Goal: Check status: Check status

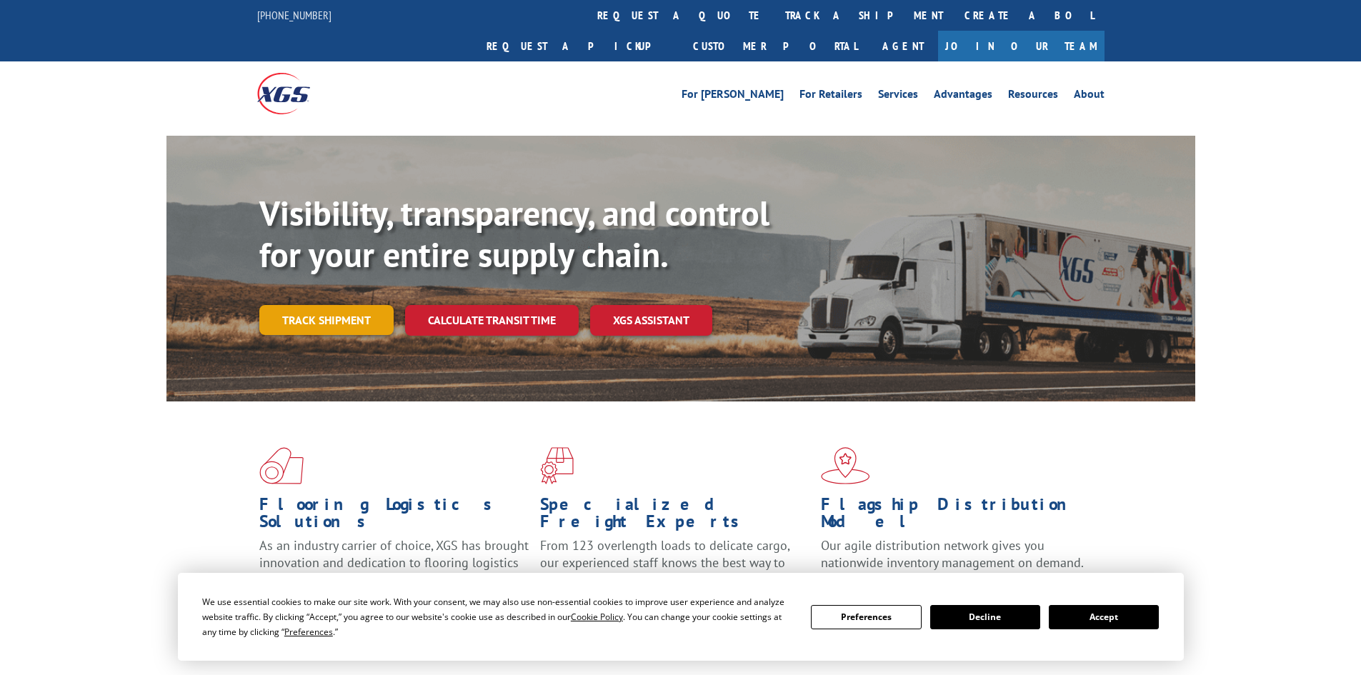
click at [357, 305] on link "Track shipment" at bounding box center [326, 320] width 134 height 30
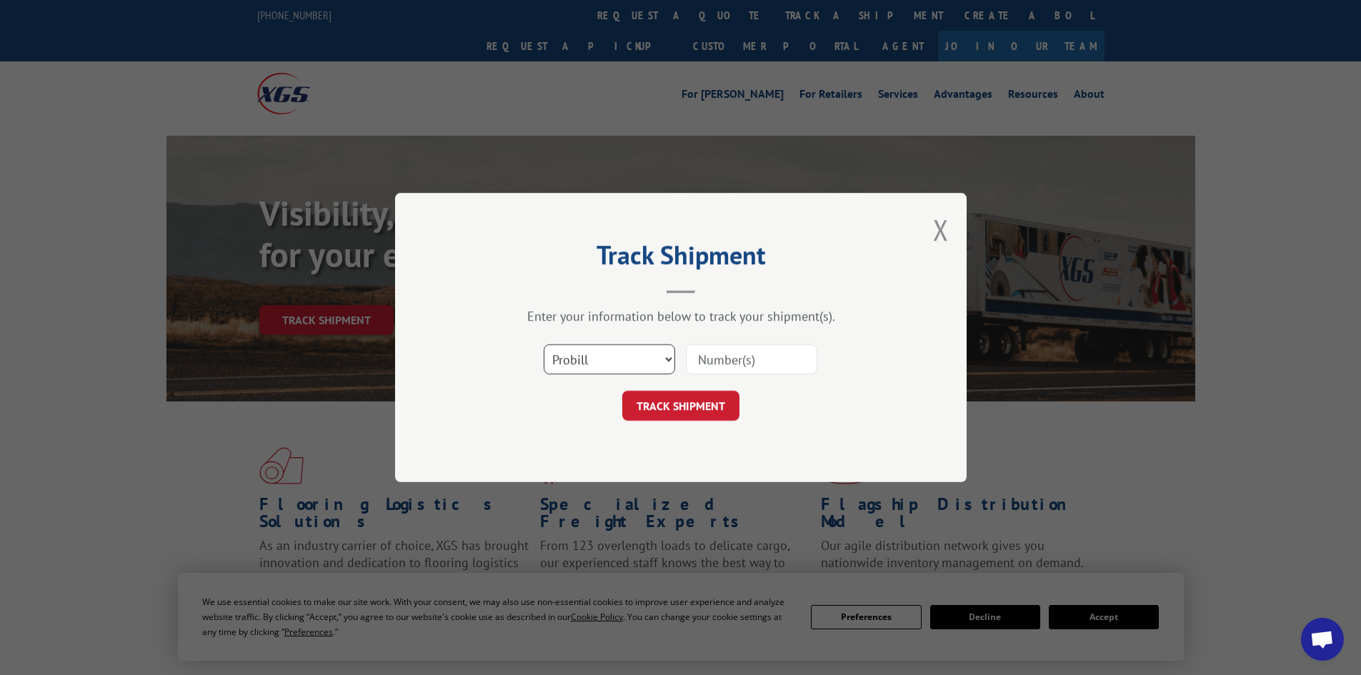
click at [662, 354] on select "Select category... Probill BOL PO" at bounding box center [609, 359] width 131 height 30
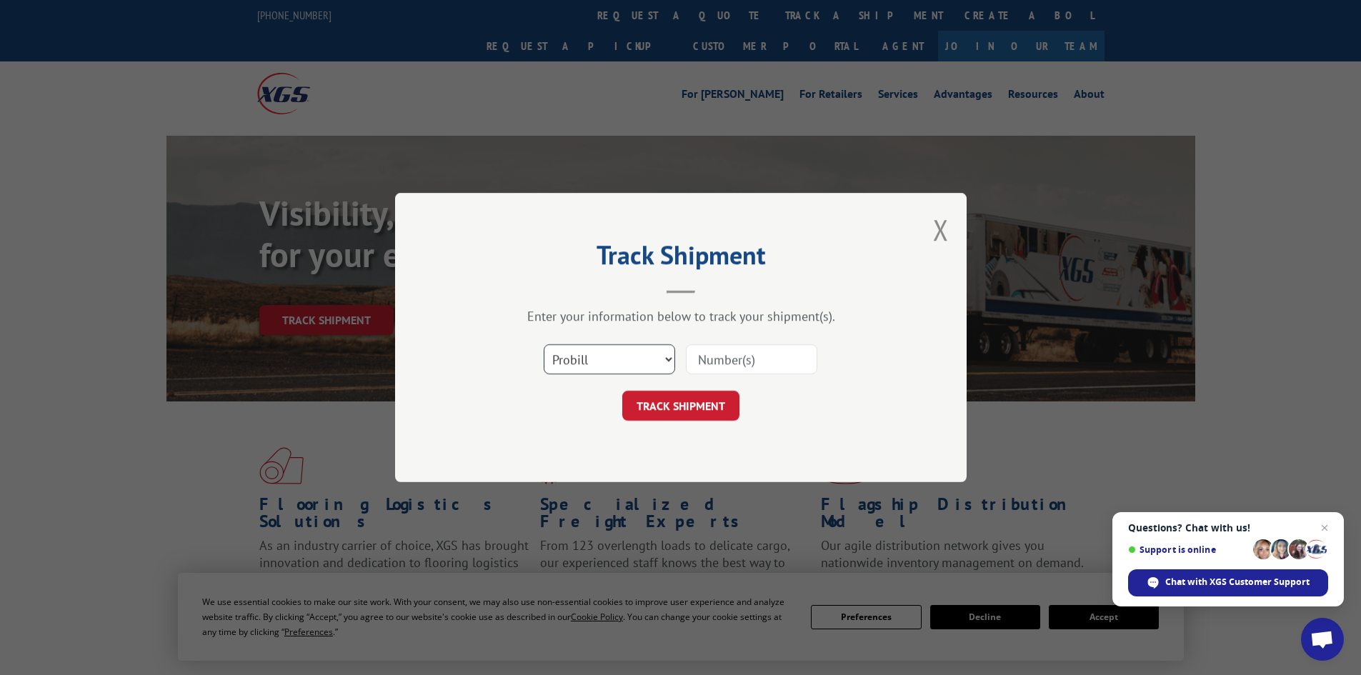
select select "bol"
click at [544, 344] on select "Select category... Probill BOL PO" at bounding box center [609, 359] width 131 height 30
click at [728, 361] on input at bounding box center [751, 359] width 131 height 30
paste input "FPX00327557"
type input "FPX00327557"
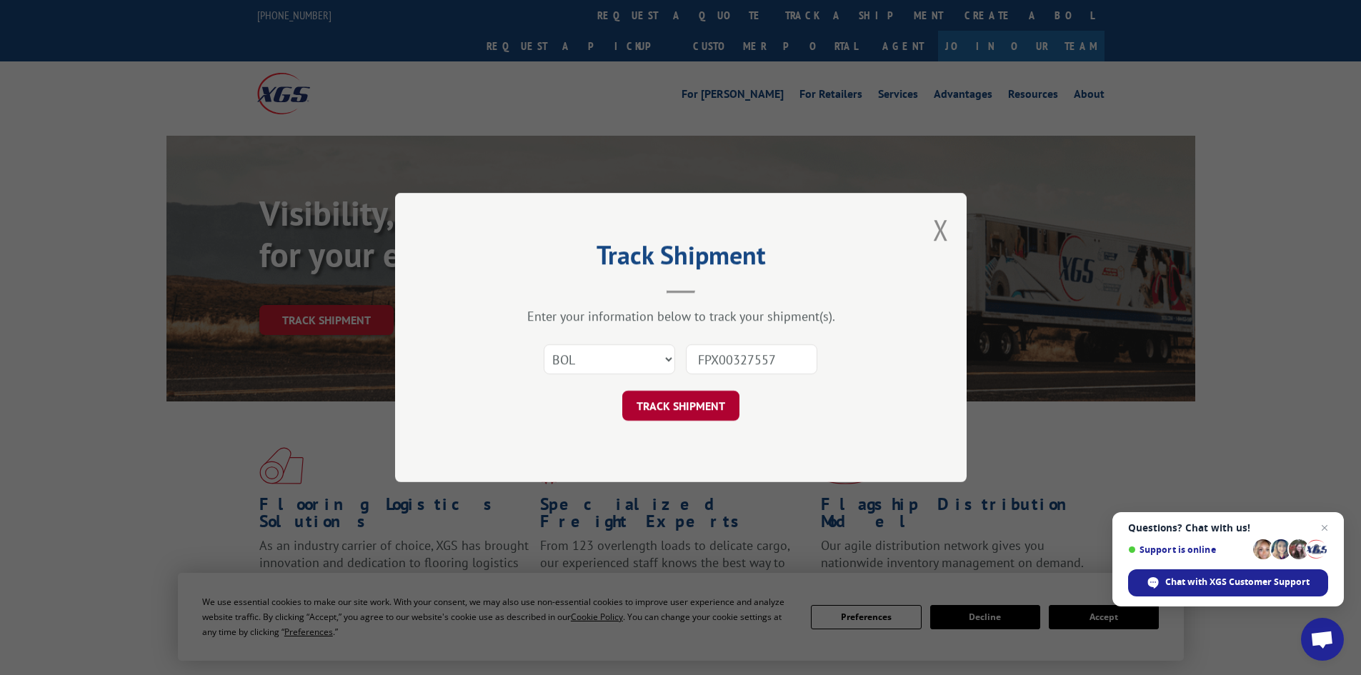
click at [700, 399] on button "TRACK SHIPMENT" at bounding box center [680, 406] width 117 height 30
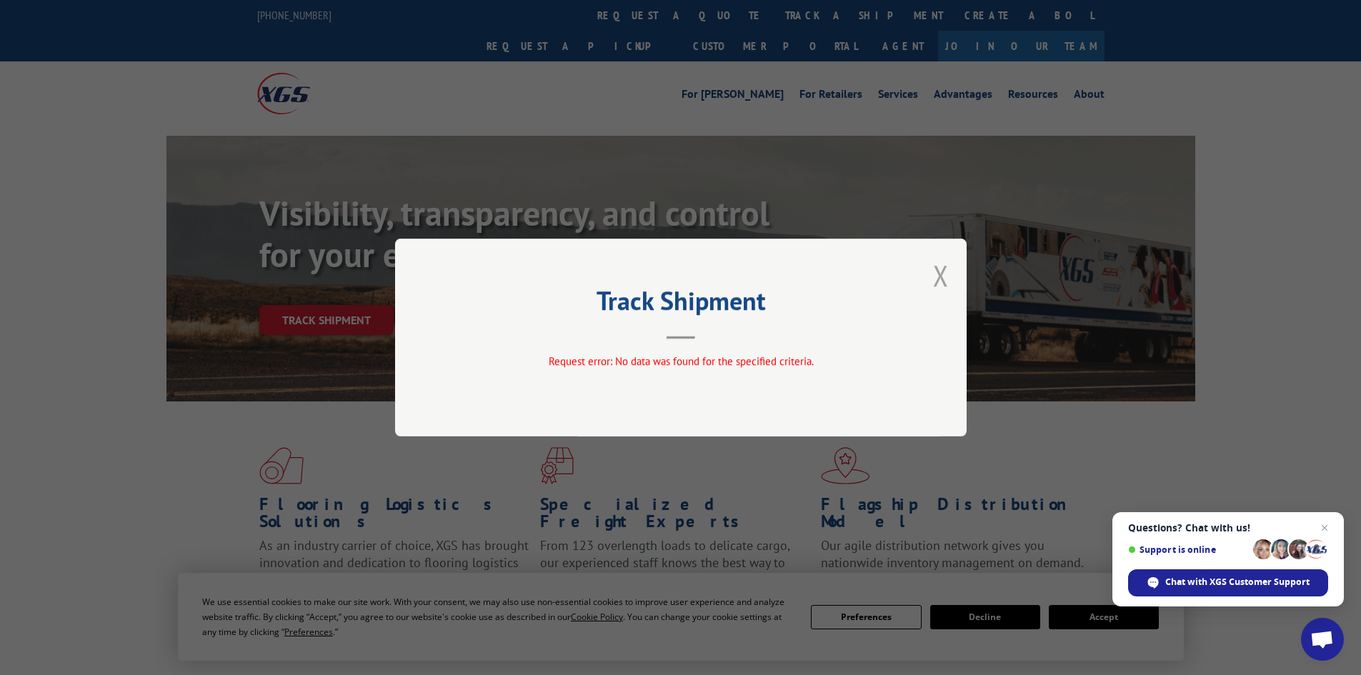
click at [937, 269] on button "Close modal" at bounding box center [941, 276] width 16 height 38
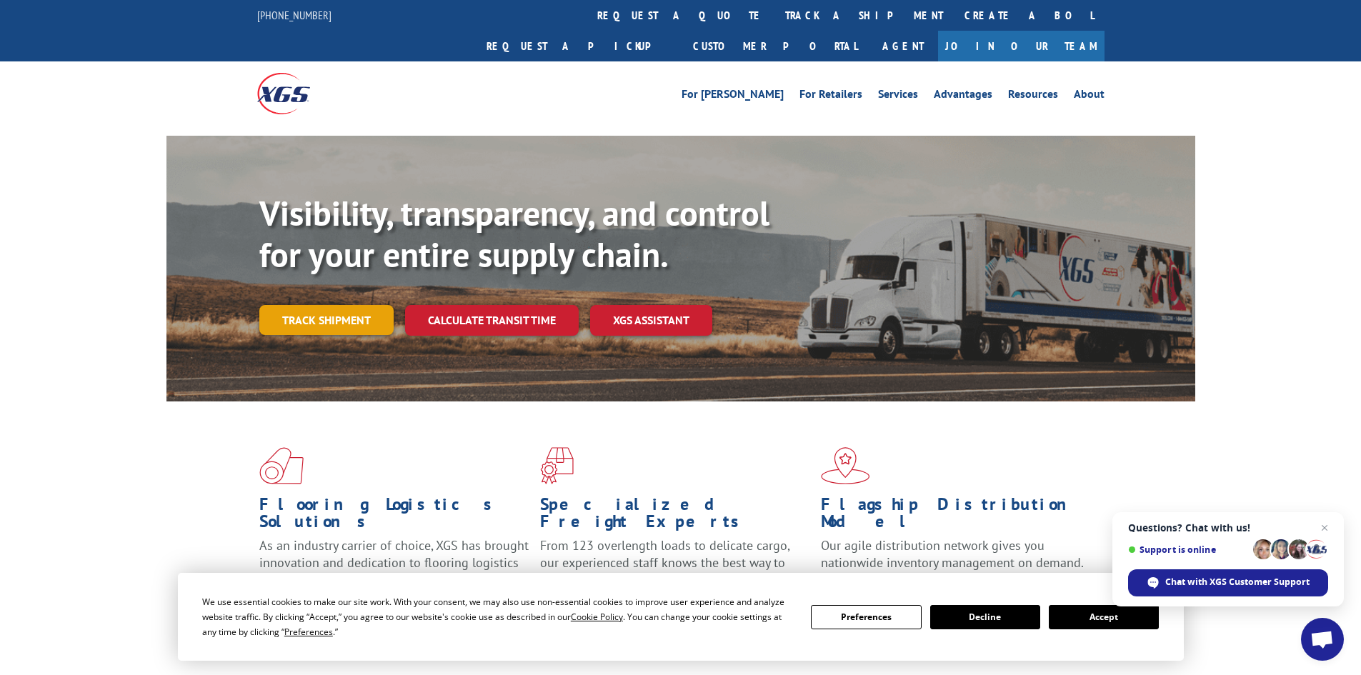
click at [341, 305] on link "Track shipment" at bounding box center [326, 320] width 134 height 30
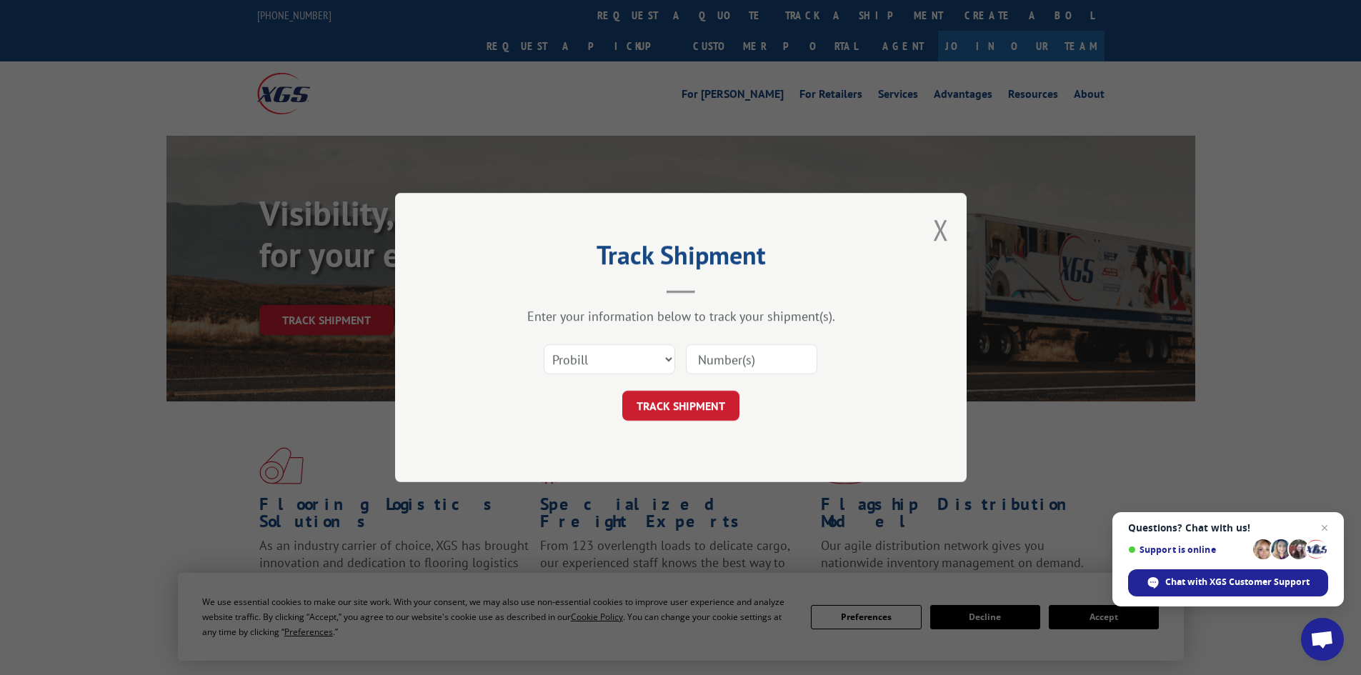
click at [730, 359] on input at bounding box center [751, 359] width 131 height 30
type input "00327557"
click button "TRACK SHIPMENT" at bounding box center [680, 406] width 117 height 30
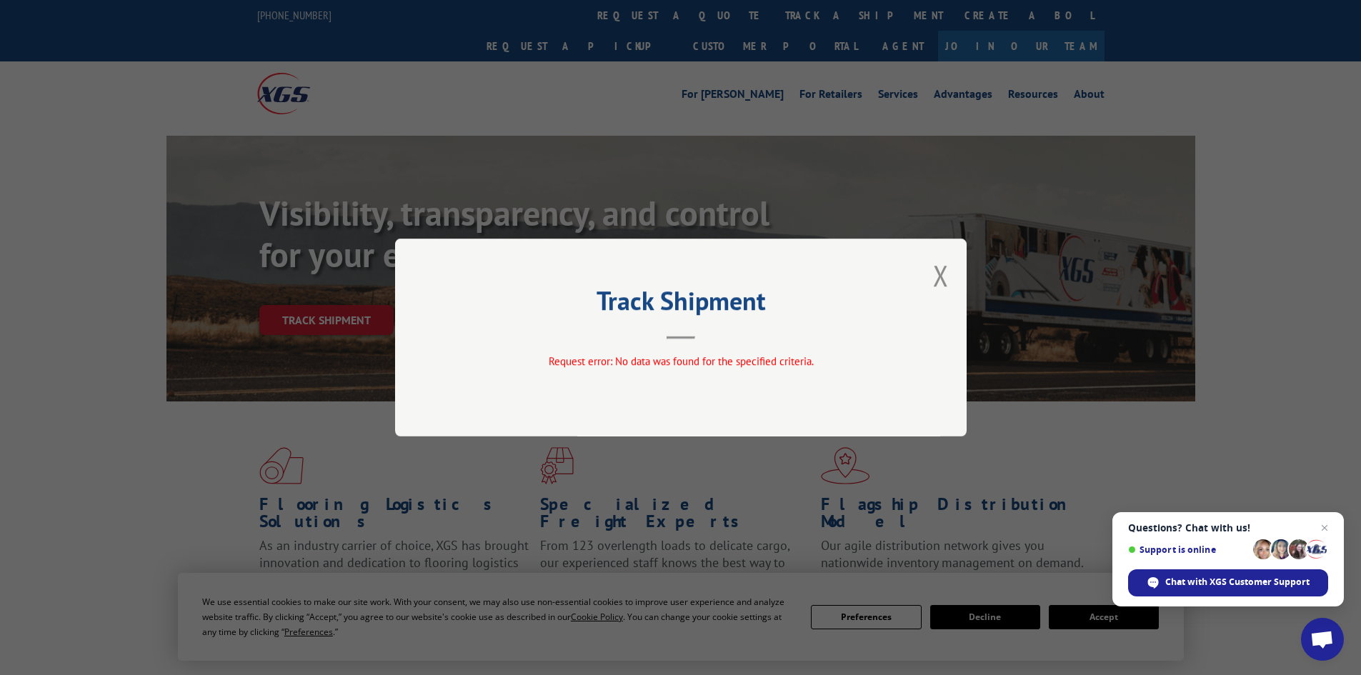
click at [932, 269] on div "Track Shipment Request error: No data was found for the specified criteria." at bounding box center [681, 338] width 572 height 198
click at [943, 275] on button "Close modal" at bounding box center [941, 276] width 16 height 38
